Goal: Task Accomplishment & Management: Manage account settings

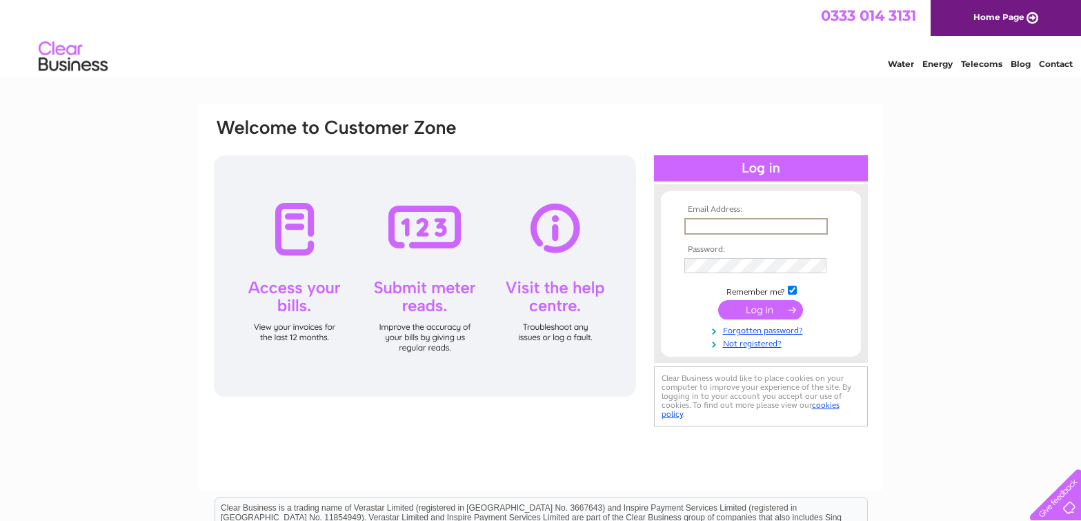
click at [760, 224] on input "text" at bounding box center [756, 226] width 144 height 17
click at [684, 264] on protonpass-control-2f65 at bounding box center [684, 265] width 0 height 10
type input "paul.noott@nootts.co.uk"
click at [765, 312] on input "submit" at bounding box center [760, 309] width 85 height 19
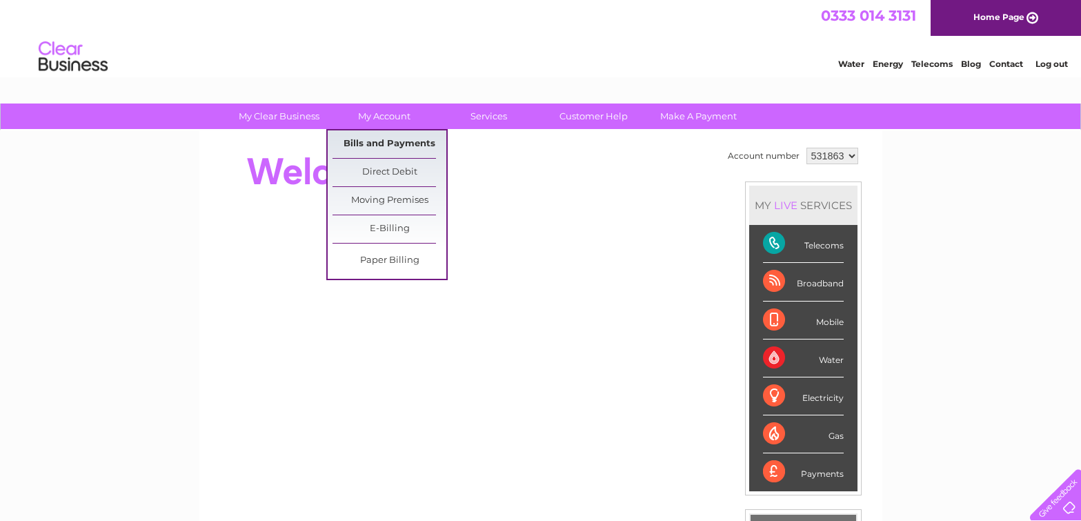
click at [398, 137] on link "Bills and Payments" at bounding box center [390, 144] width 114 height 28
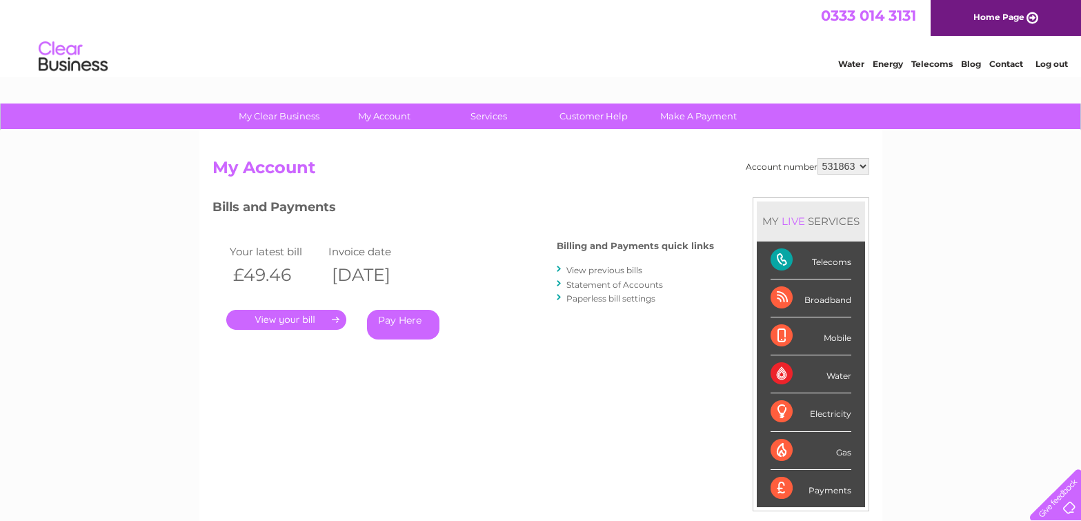
click at [318, 324] on link "." at bounding box center [286, 320] width 120 height 20
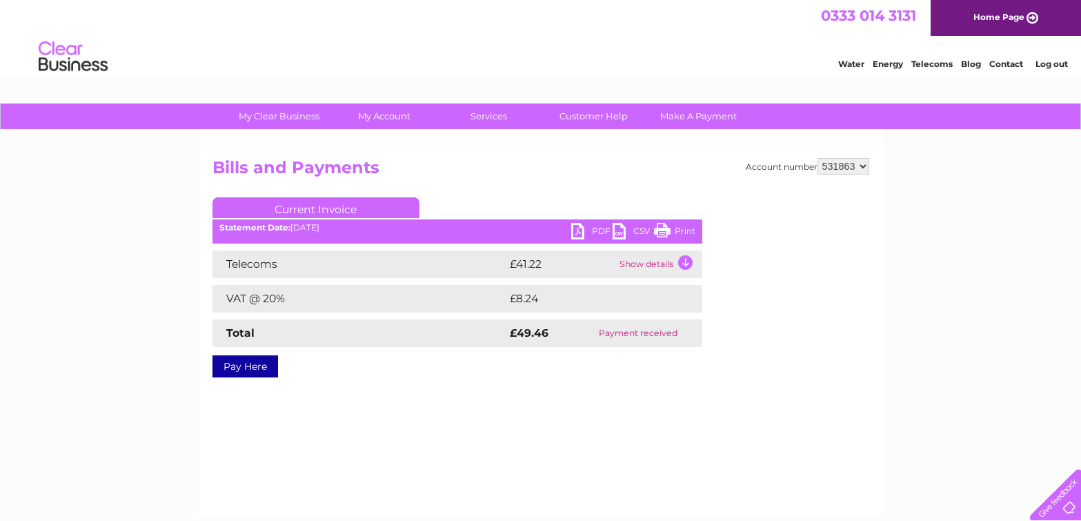
click at [578, 234] on link "PDF" at bounding box center [591, 233] width 41 height 20
click at [1056, 62] on link "Log out" at bounding box center [1052, 64] width 32 height 10
